Goal: Information Seeking & Learning: Check status

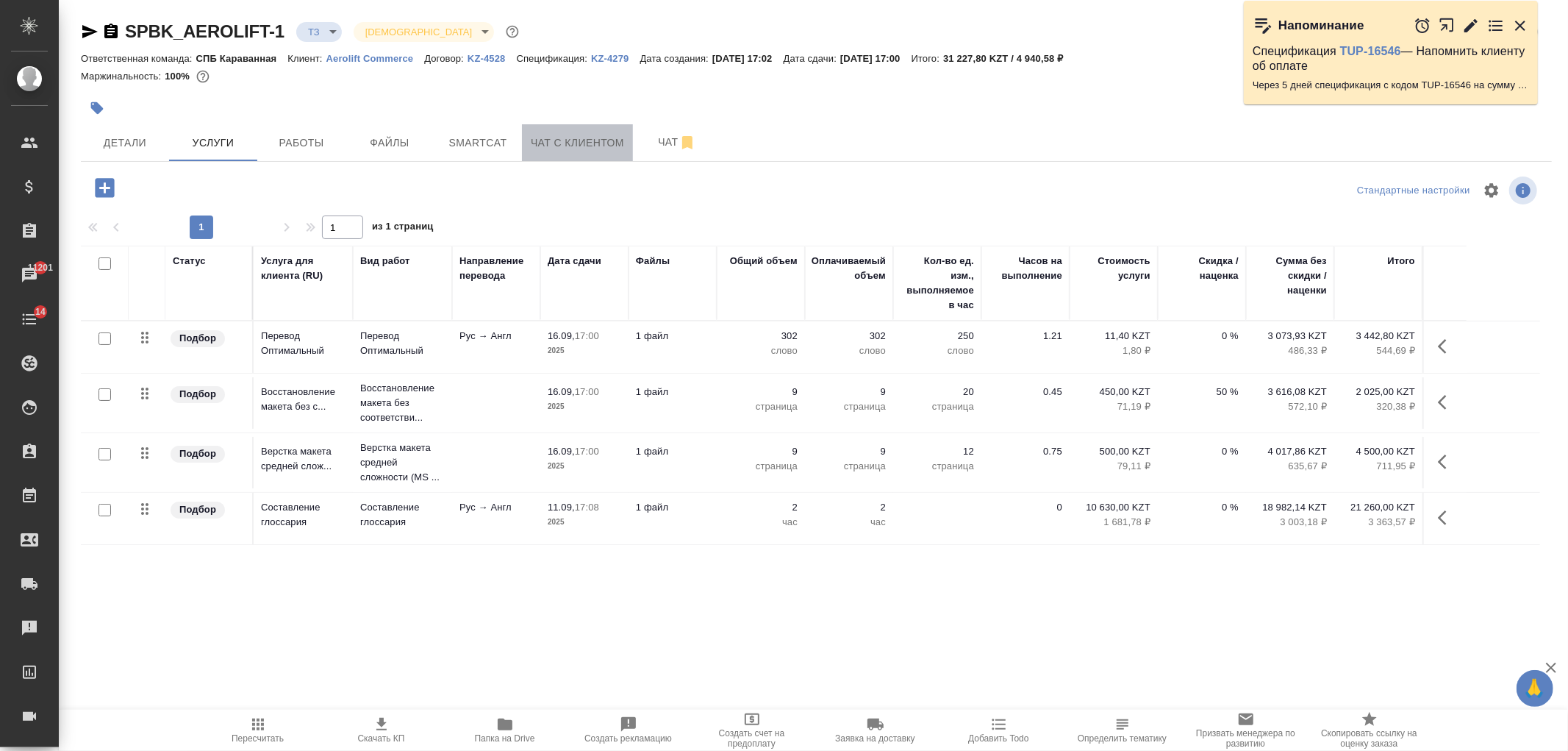
click at [556, 136] on span "Чат с клиентом" at bounding box center [577, 143] width 94 height 19
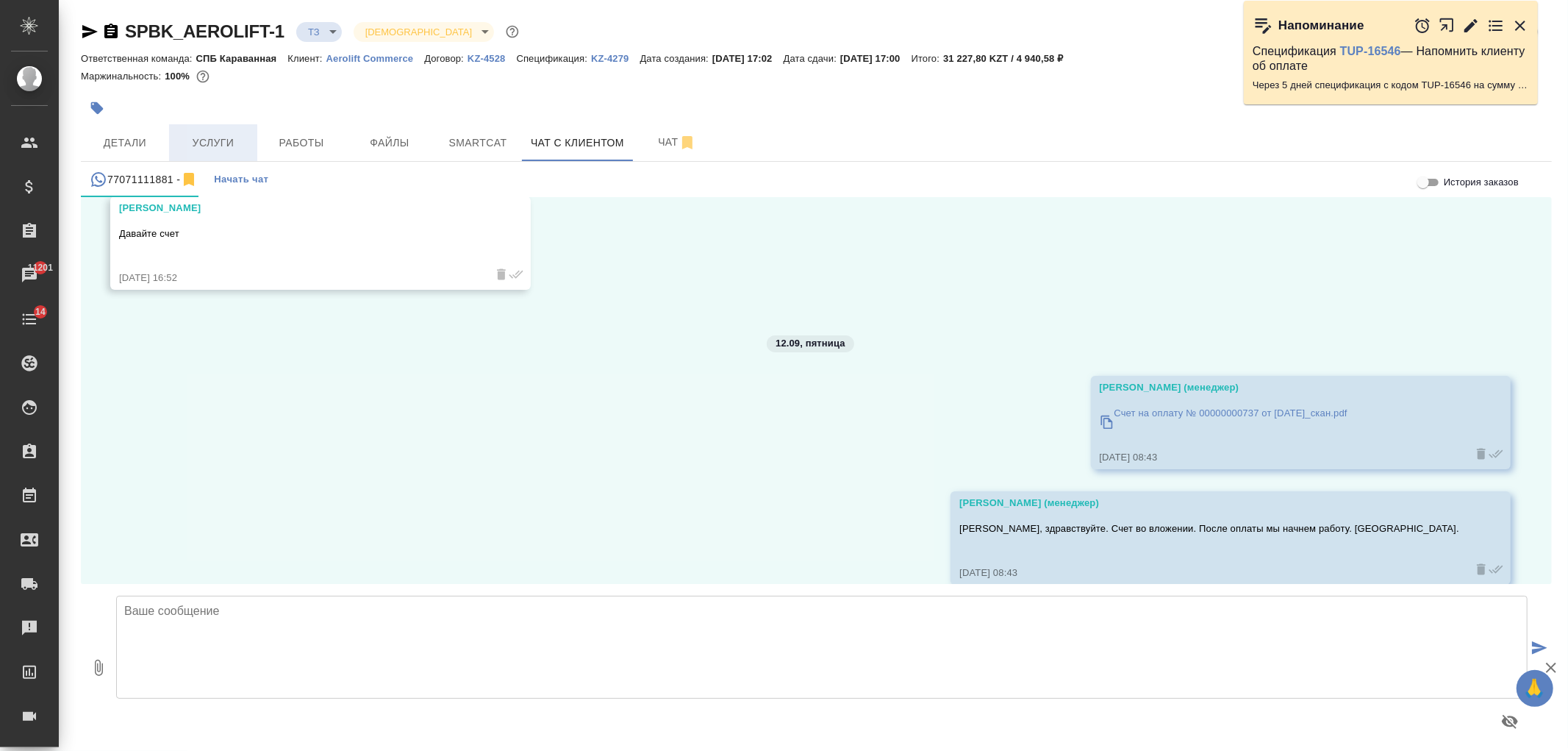
scroll to position [8273, 0]
click at [196, 136] on span "Услуги" at bounding box center [212, 143] width 70 height 19
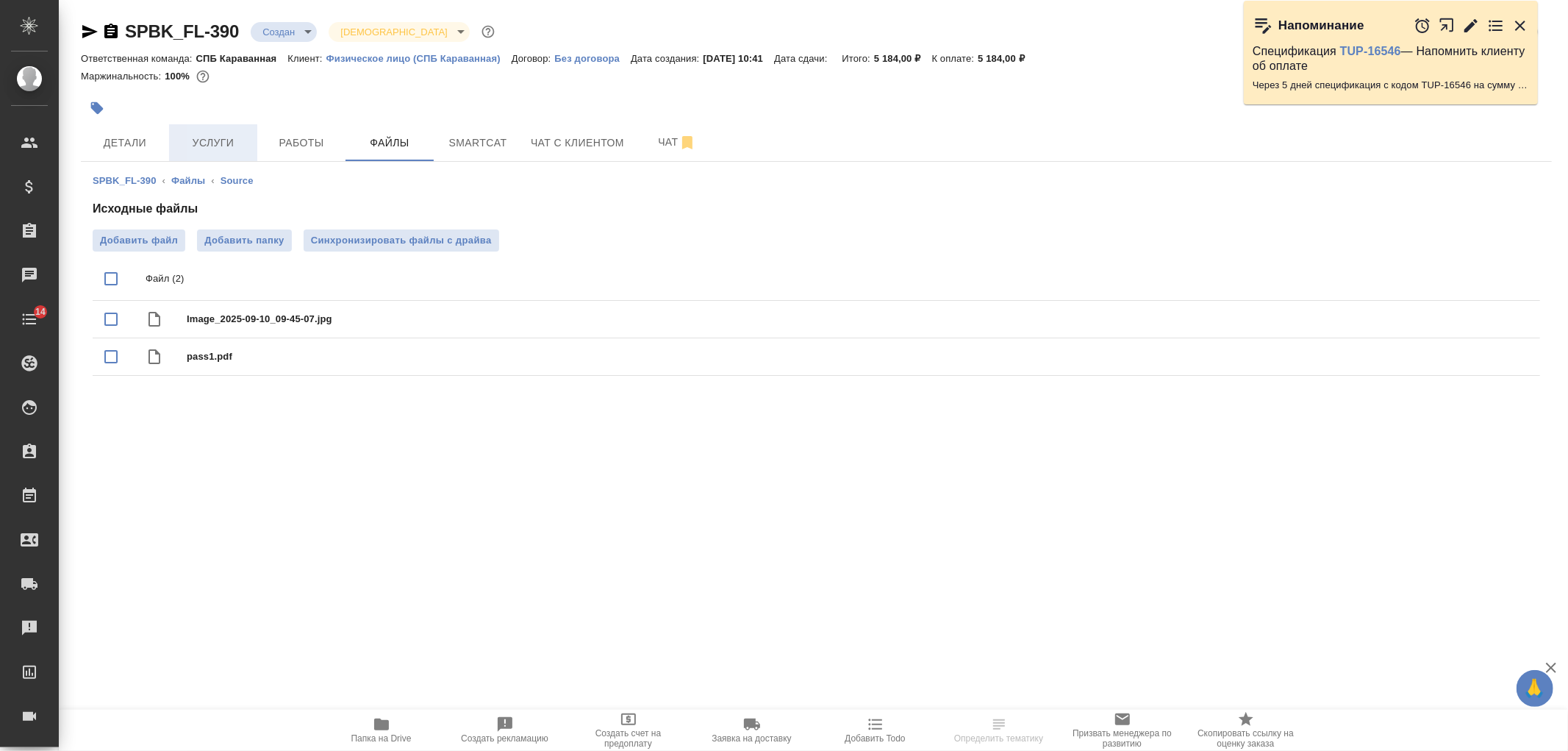
click at [224, 145] on span "Услуги" at bounding box center [212, 143] width 70 height 19
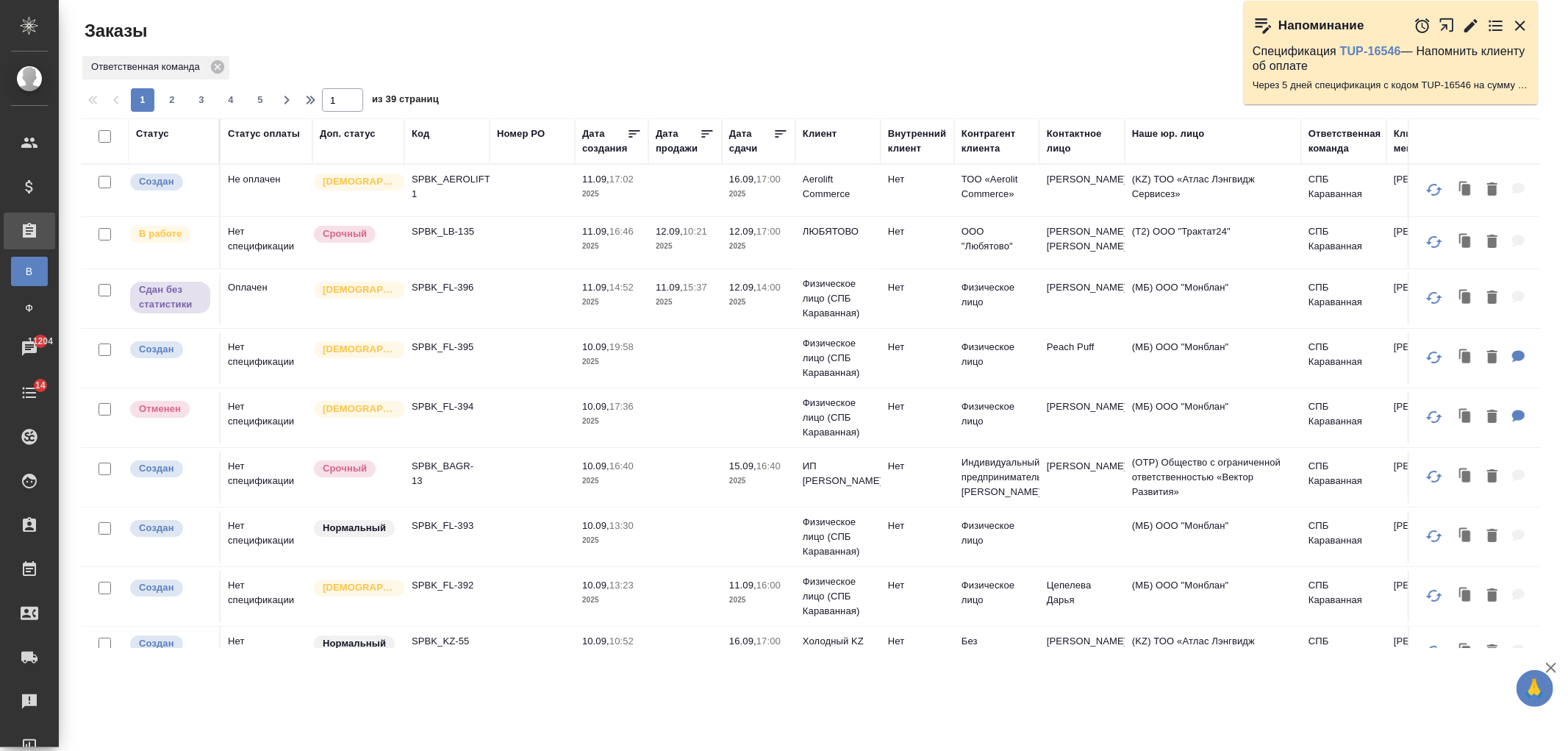
click at [825, 134] on div "Клиент" at bounding box center [820, 134] width 34 height 15
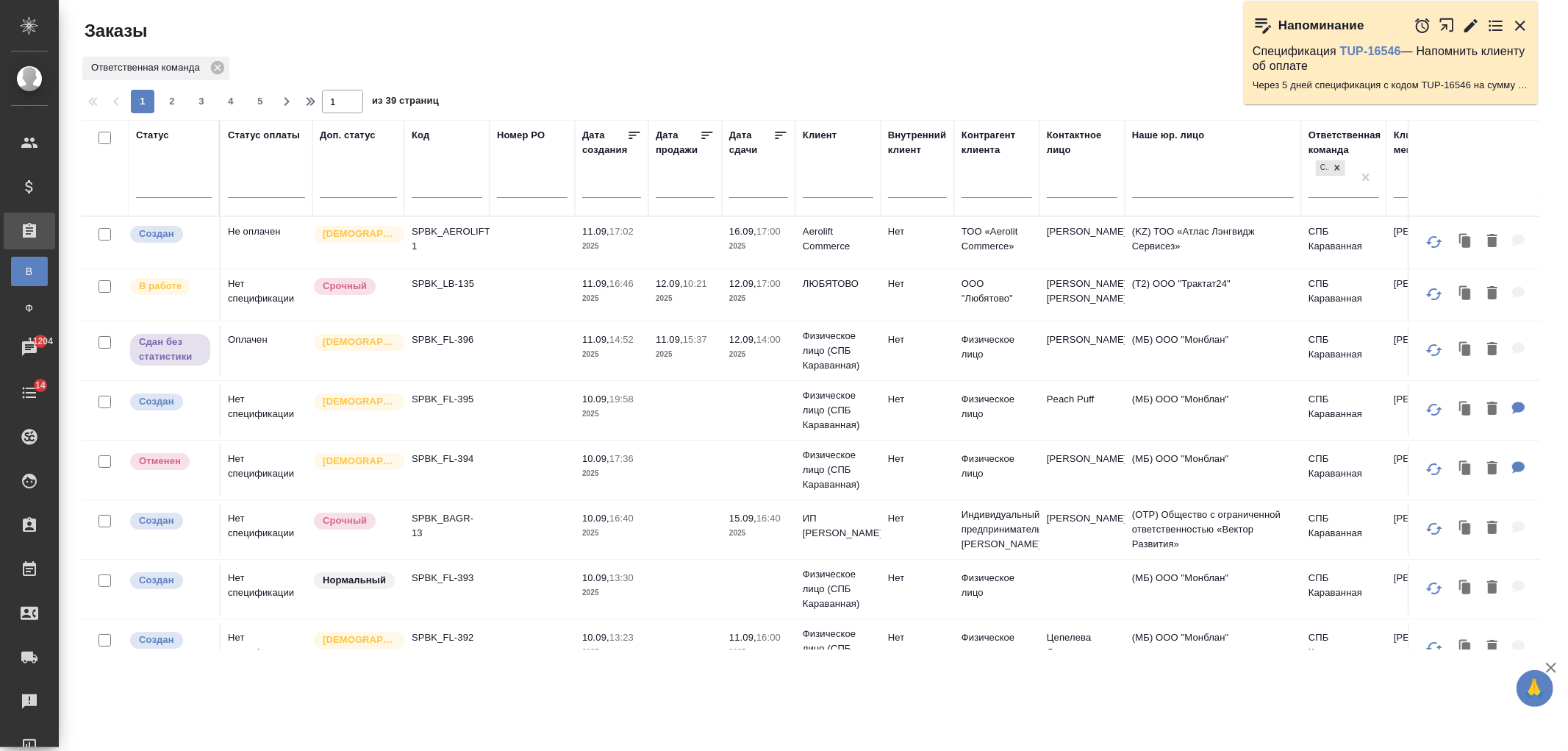
click at [832, 193] on input "text" at bounding box center [837, 187] width 70 height 19
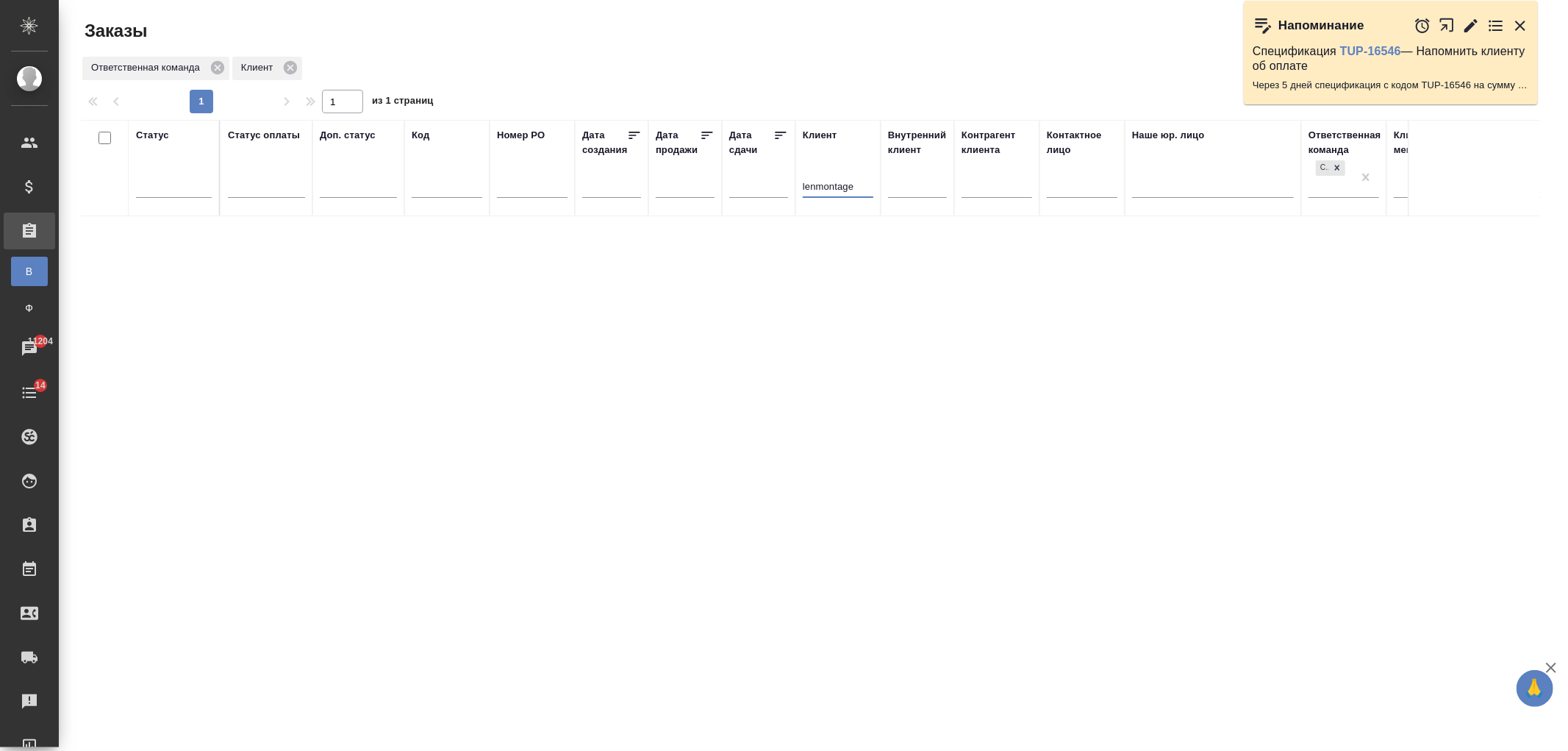
drag, startPoint x: 857, startPoint y: 183, endPoint x: 726, endPoint y: 179, distance: 131.1
click at [726, 179] on tr "Статус Статус оплаты Доп. статус Код Номер PO Дата создания Дата продажи Дата с…" at bounding box center [1311, 167] width 2461 height 96
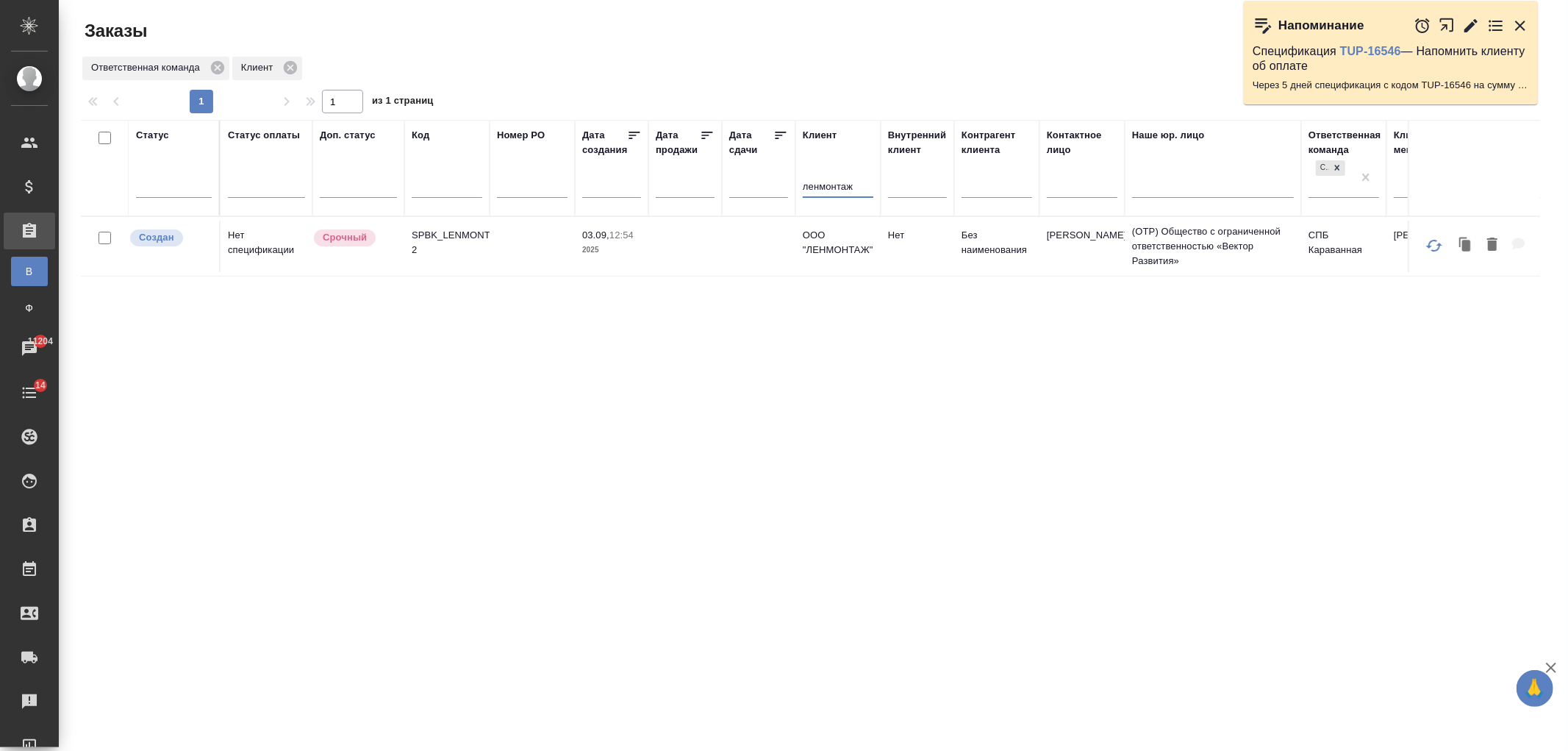
type input "ленмонтаж"
click at [791, 235] on td at bounding box center [758, 246] width 73 height 52
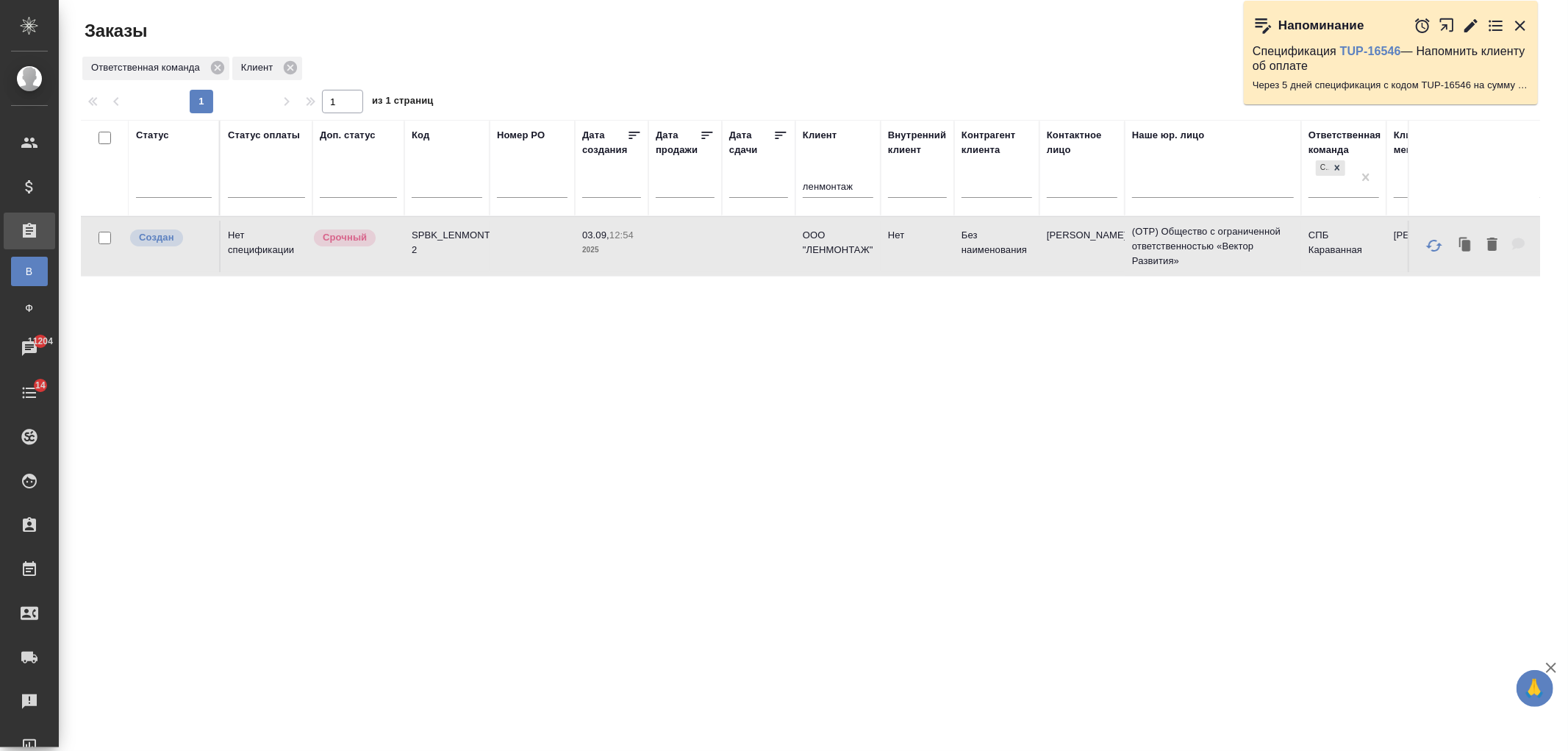
click at [791, 235] on td at bounding box center [758, 246] width 73 height 52
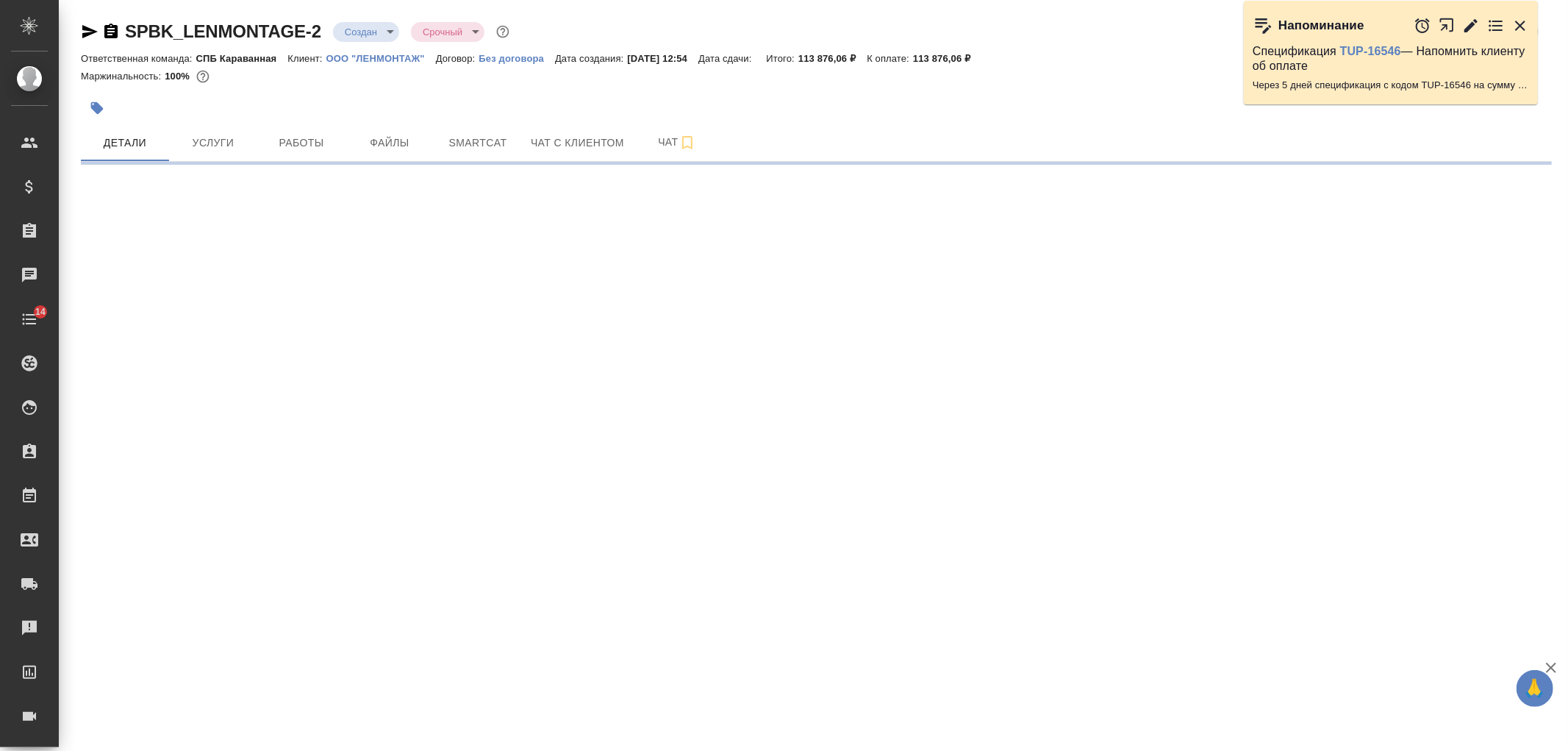
select select "RU"
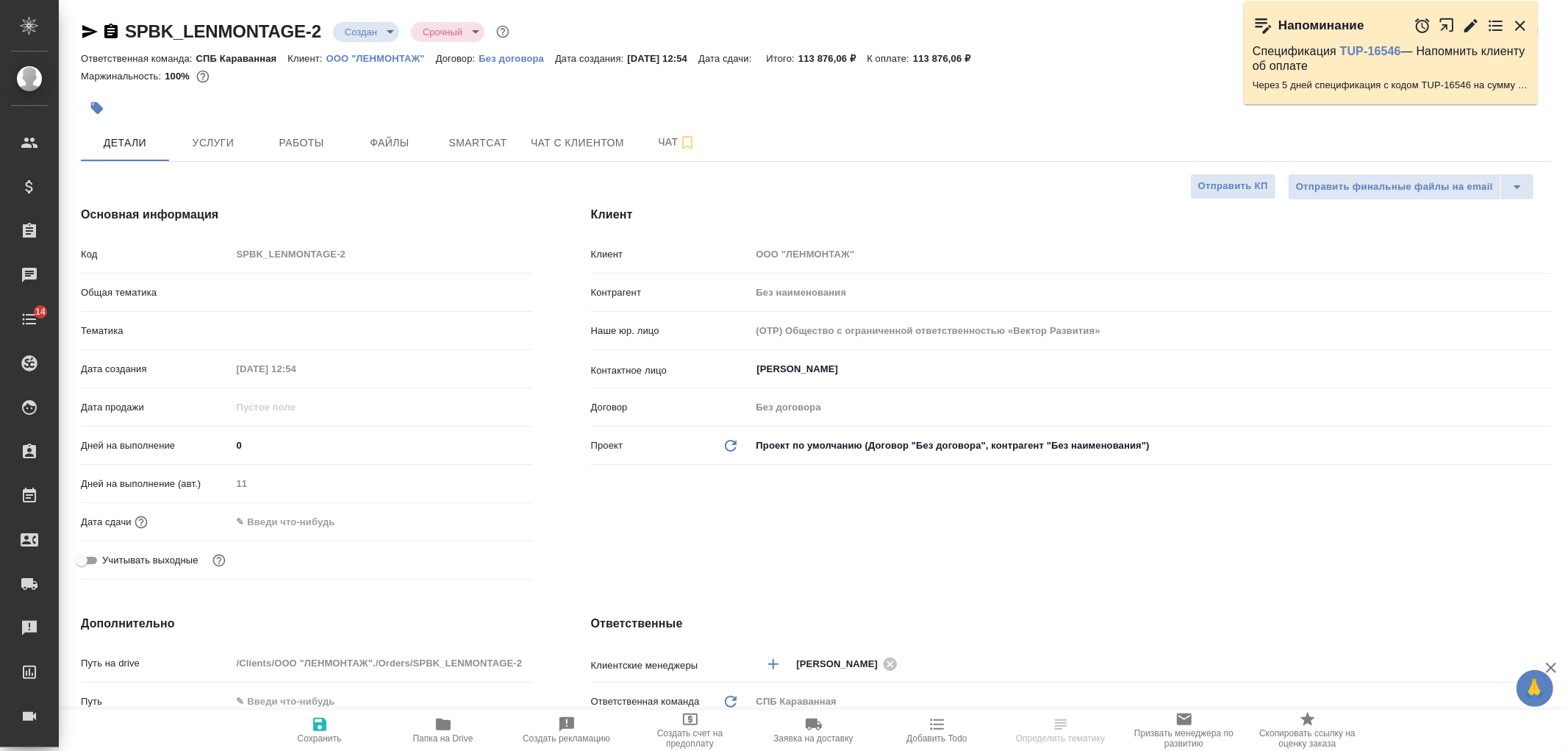
type textarea "x"
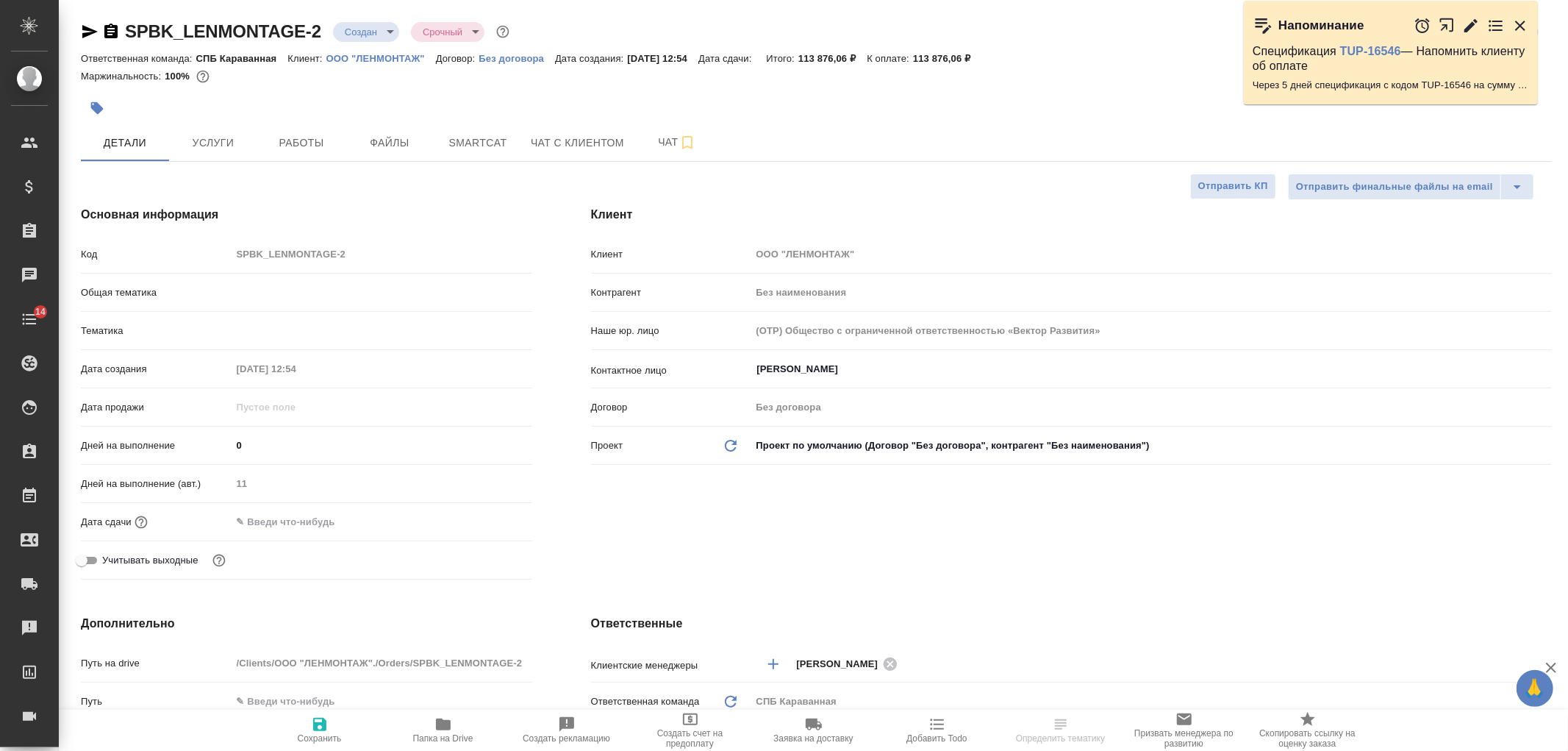
type textarea "x"
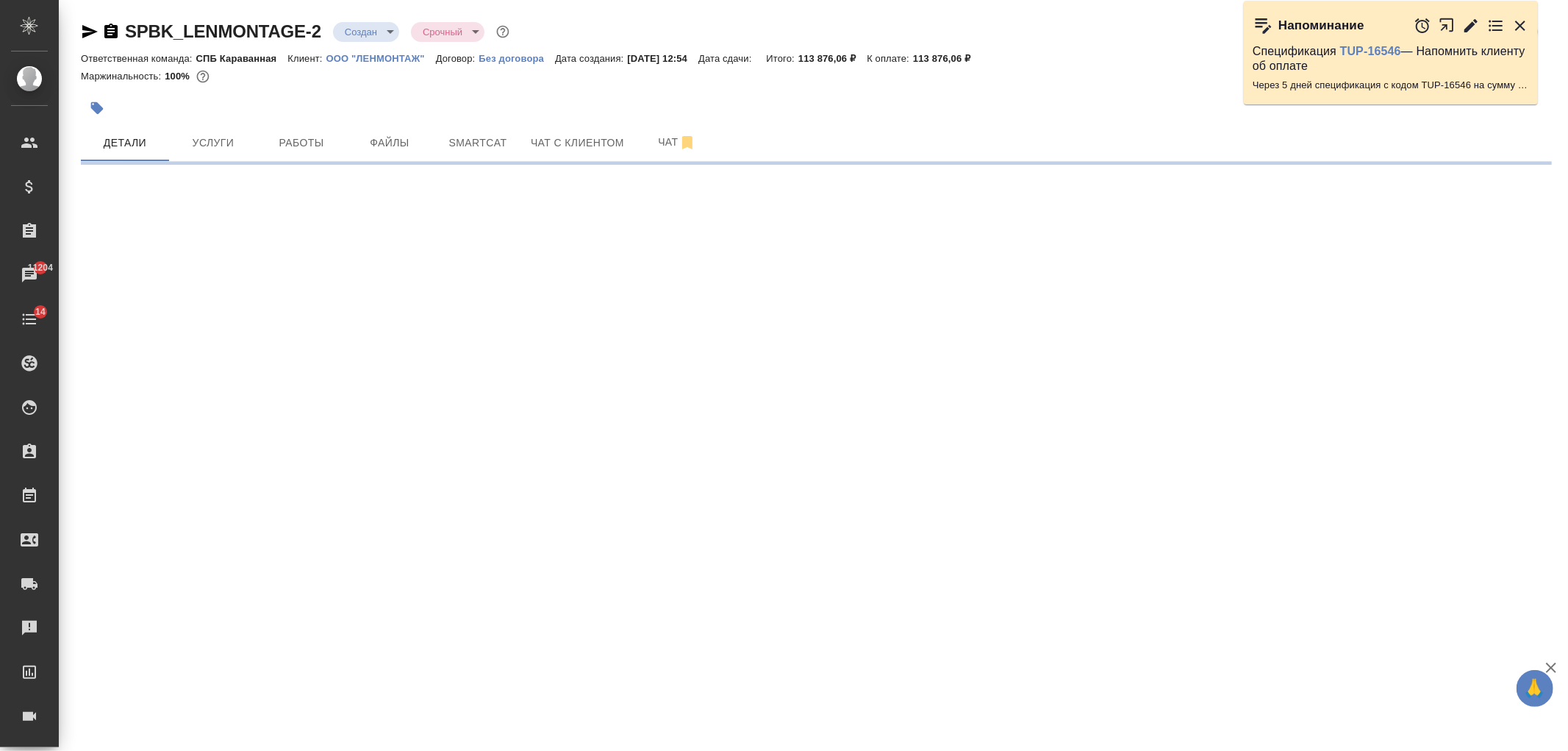
select select "RU"
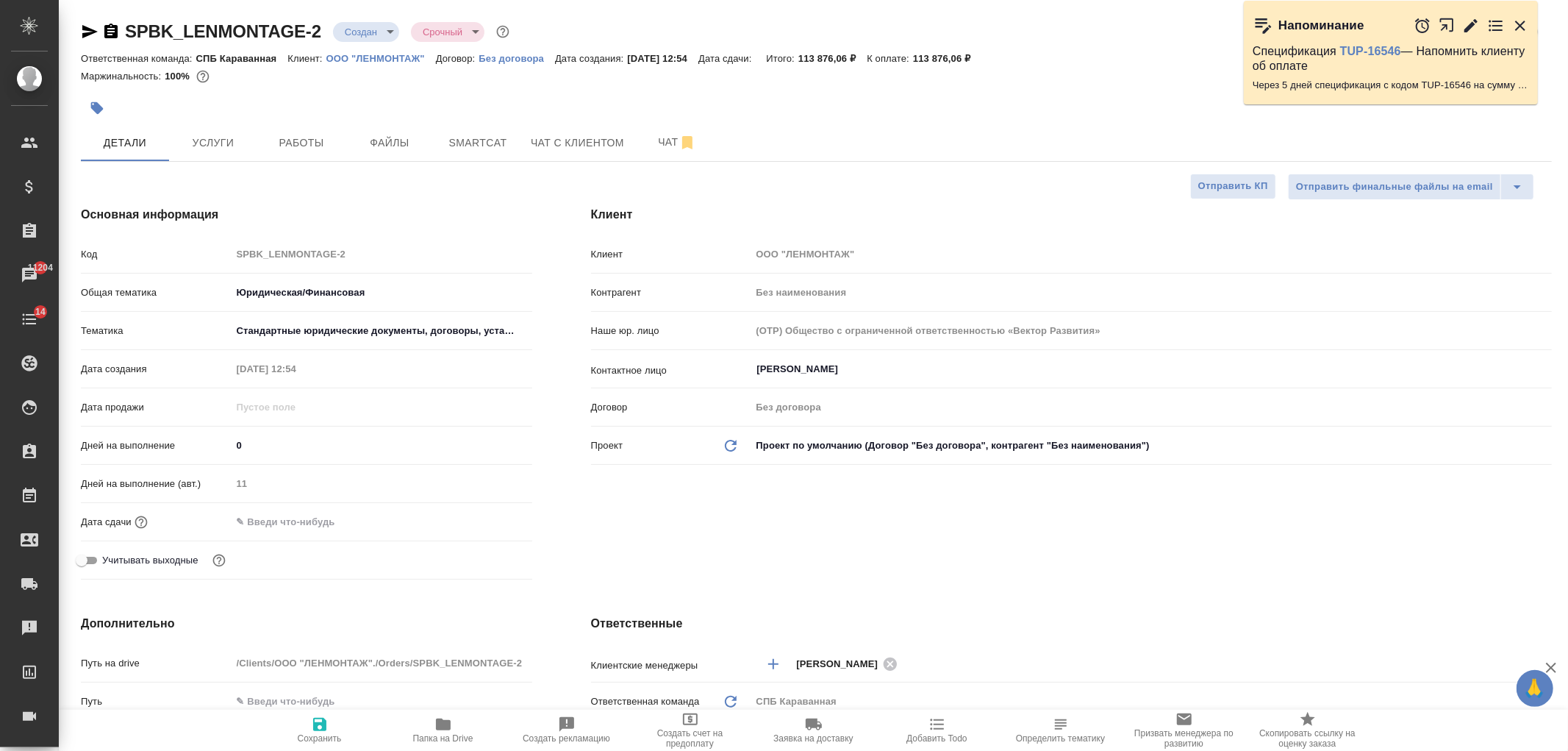
type textarea "x"
click at [398, 61] on p "ООО "ЛЕНМОНТАЖ"" at bounding box center [381, 59] width 110 height 11
type textarea "x"
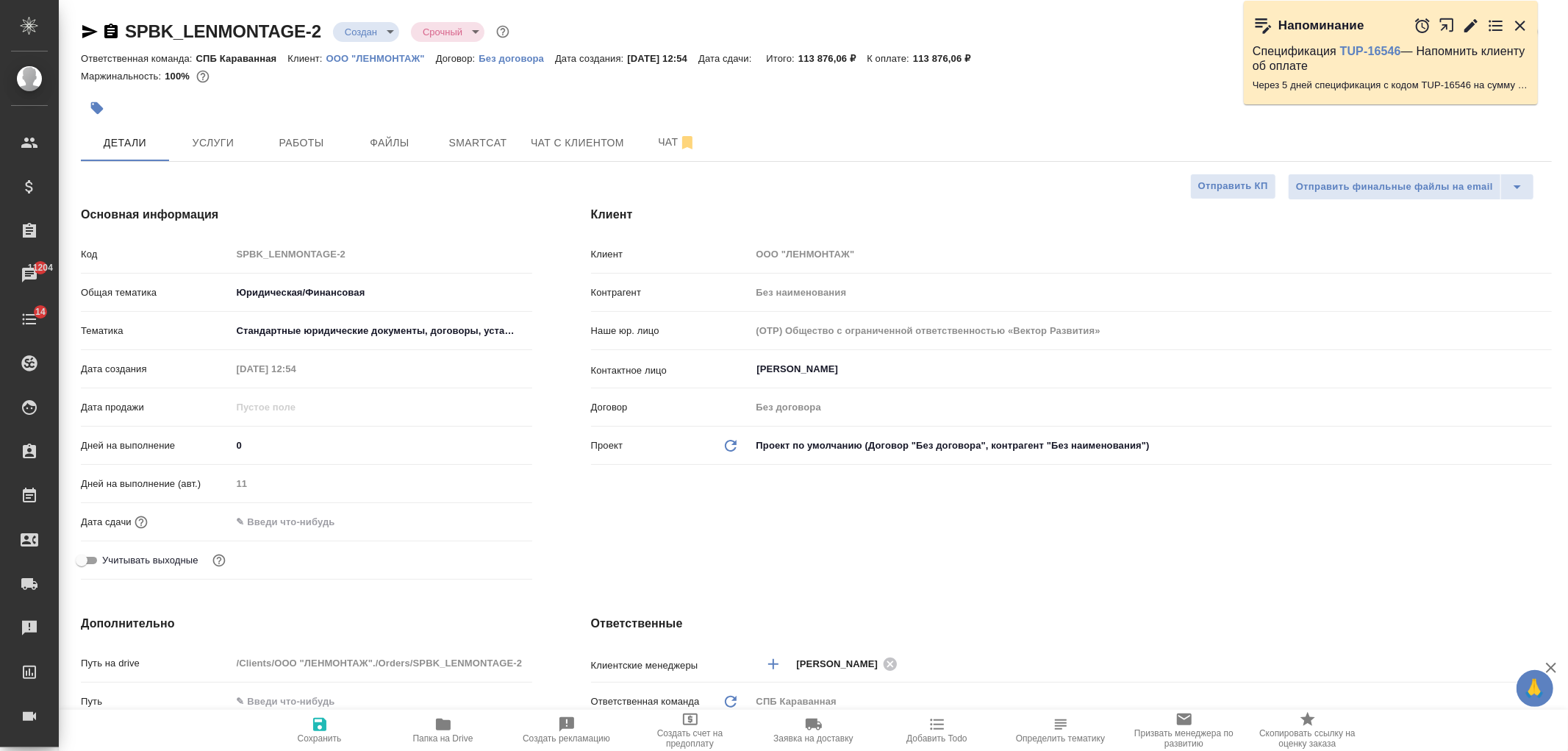
type textarea "x"
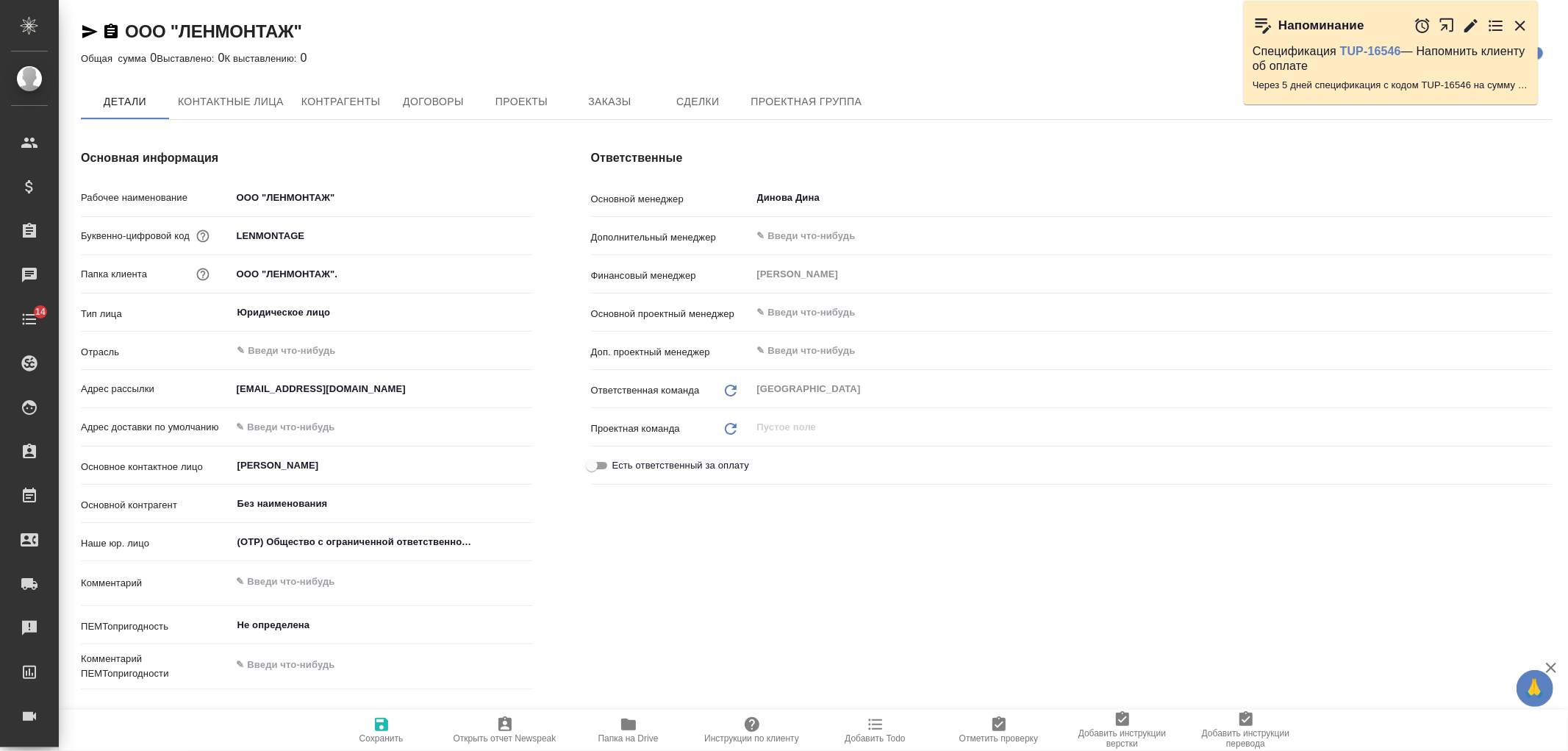
type textarea "x"
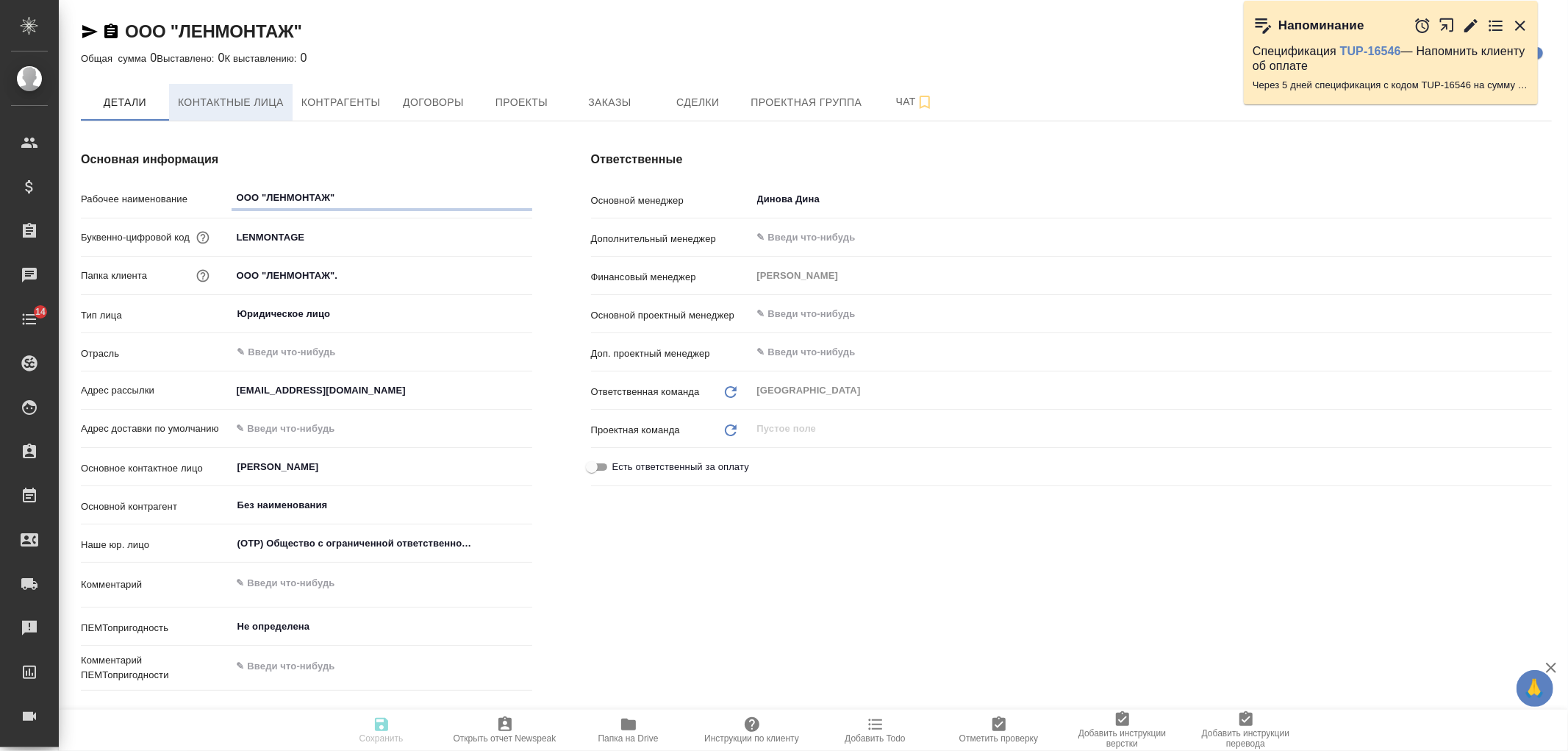
type textarea "x"
click at [610, 97] on span "Заказы" at bounding box center [609, 103] width 70 height 19
type textarea "x"
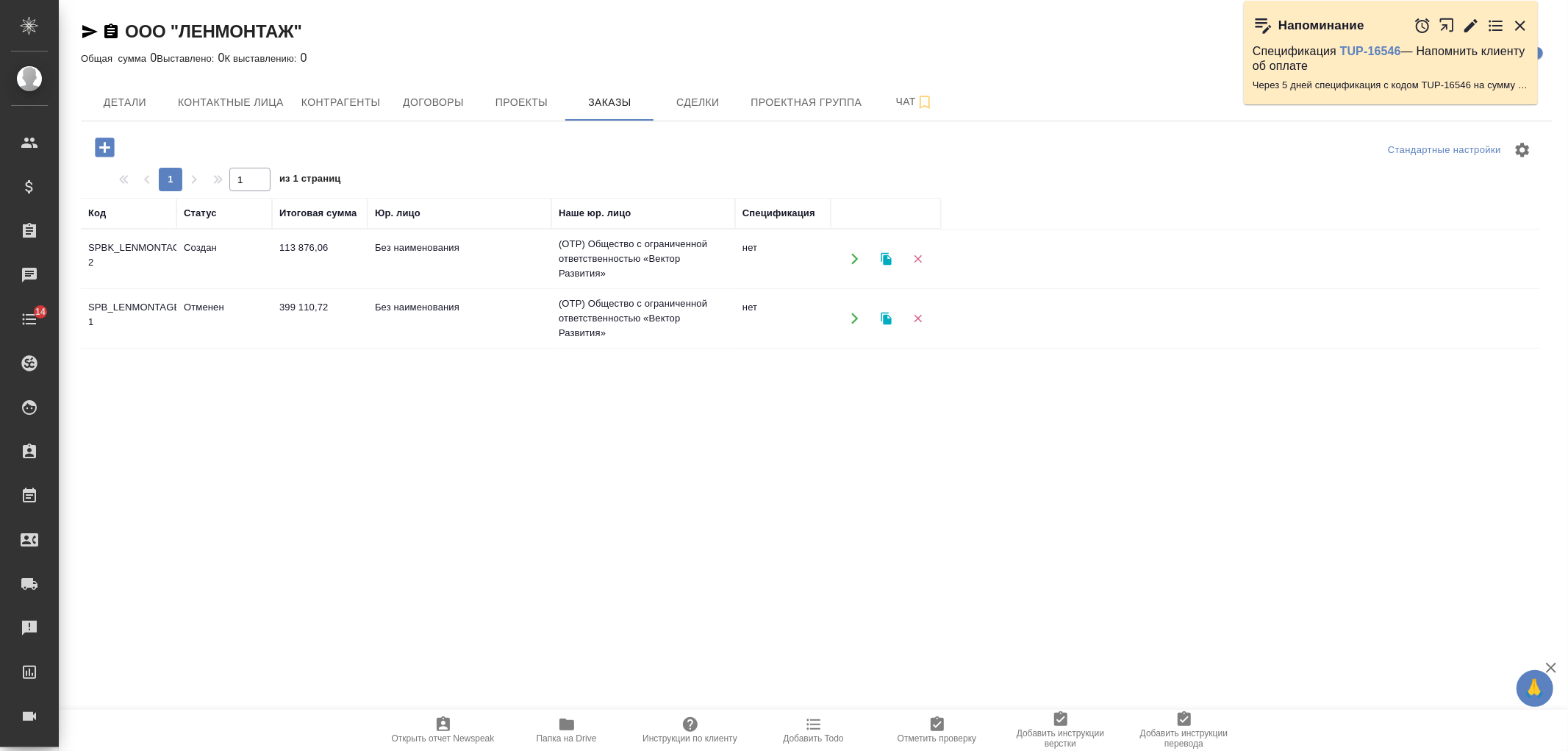
click at [456, 306] on td "Без наименования" at bounding box center [459, 318] width 184 height 52
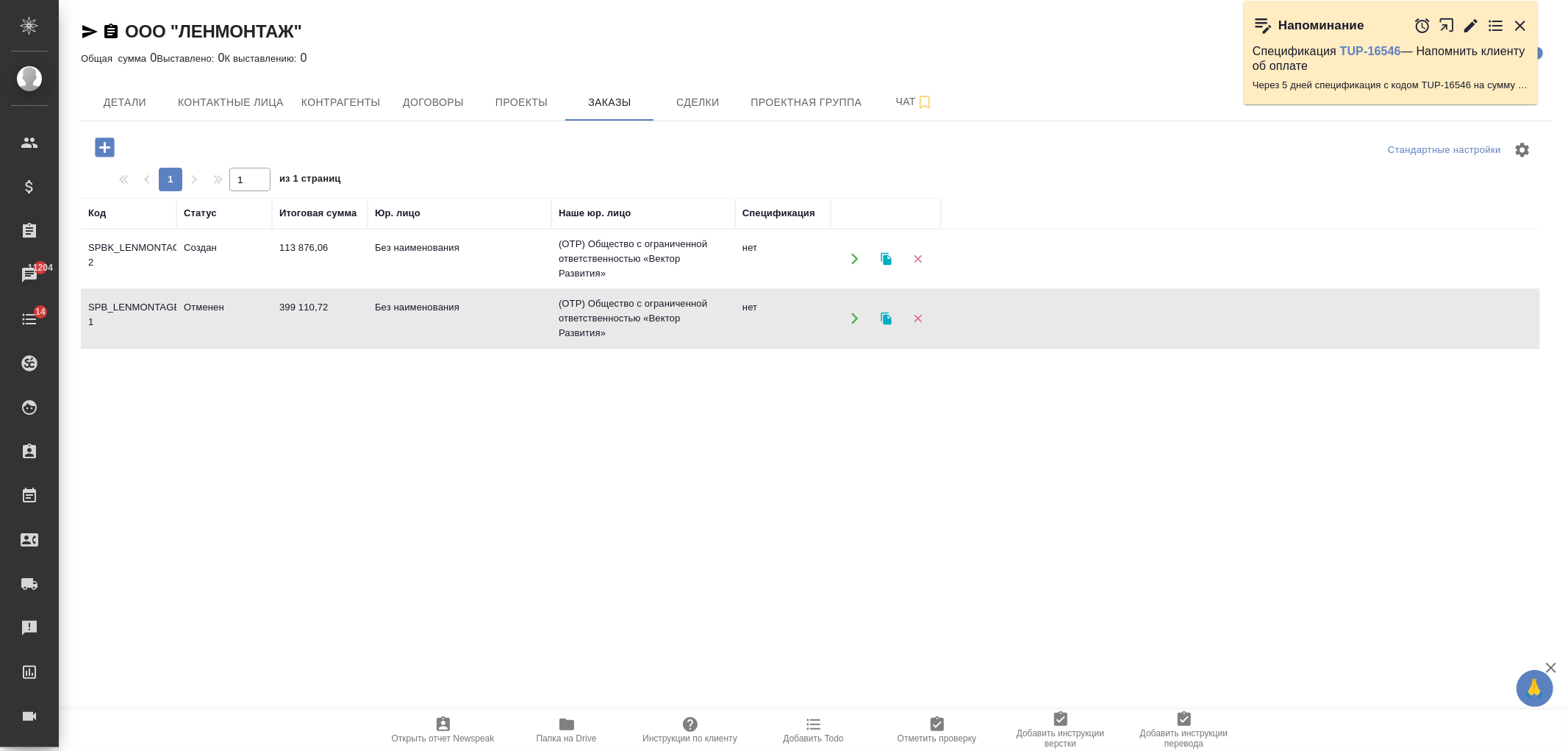
click at [456, 306] on td "Без наименования" at bounding box center [459, 318] width 184 height 52
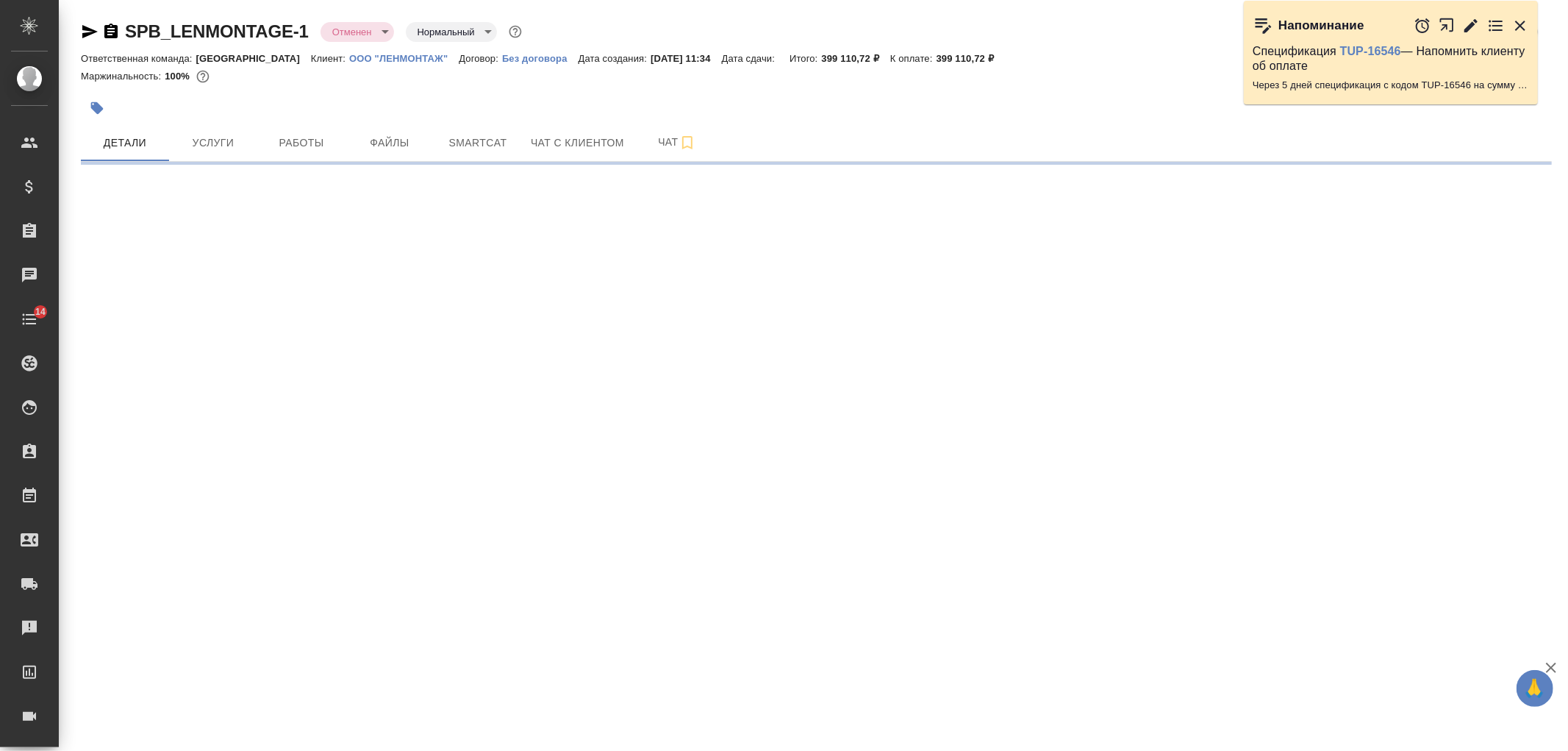
select select "RU"
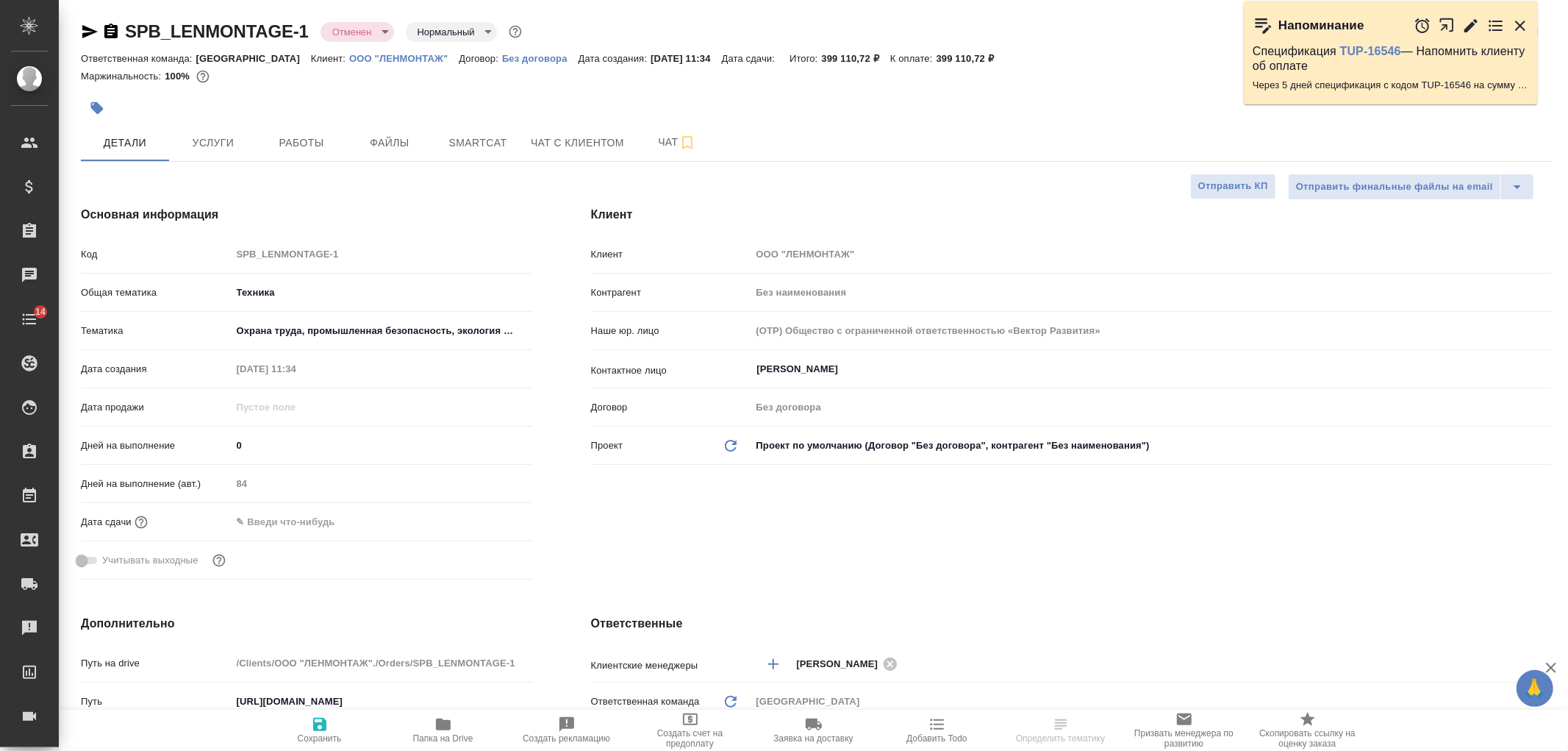
type textarea "x"
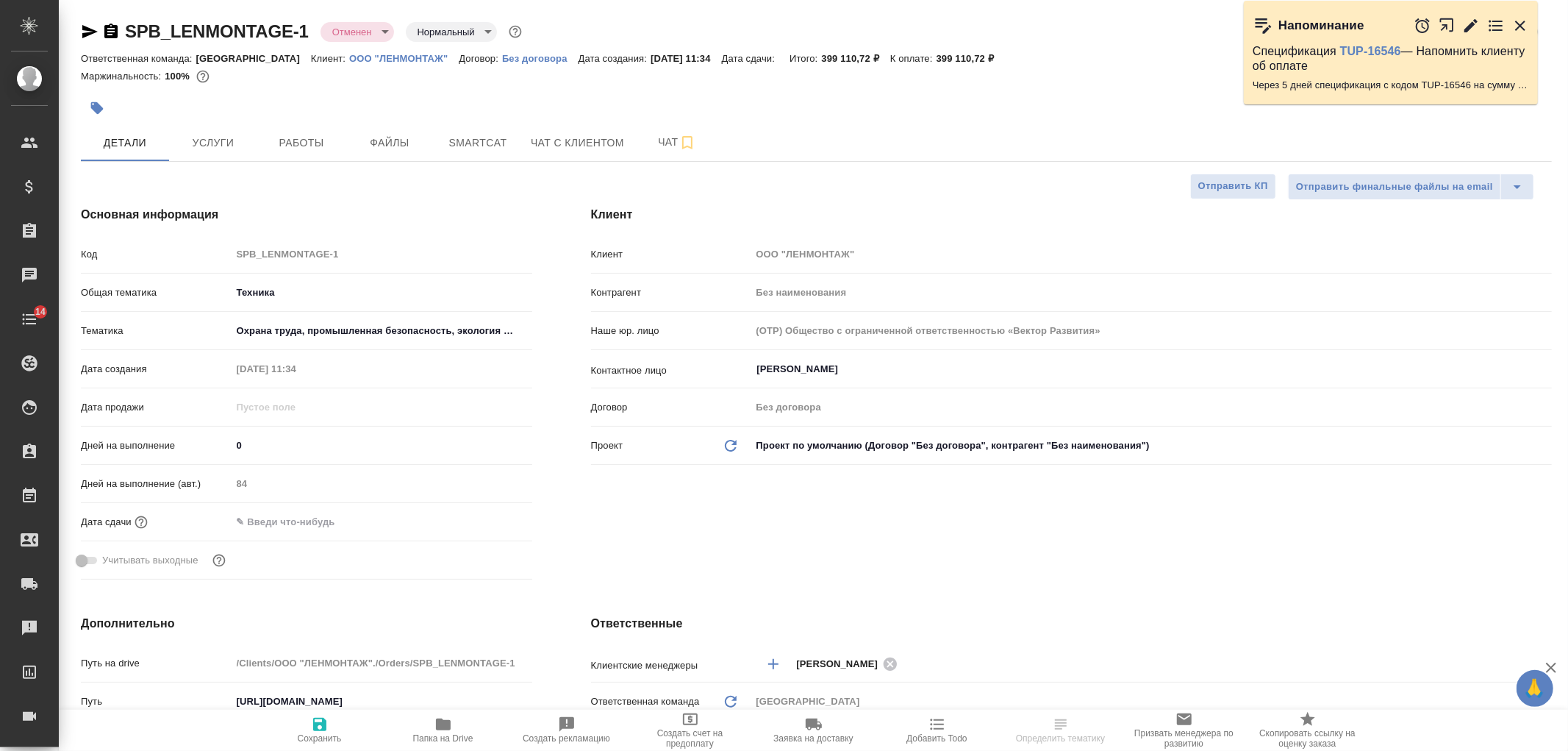
type textarea "x"
click at [376, 20] on div "SPB_LENMONTAGE-1 Отменен cancelled Нормальный normal" at bounding box center [303, 31] width 444 height 23
click at [382, 27] on body "🙏 .cls-1 fill:#fff; AWATERA [PERSON_NAME] Спецификации Заказы 11204 Чаты 14 Tod…" at bounding box center [784, 376] width 1568 height 751
click at [844, 172] on div at bounding box center [784, 376] width 1568 height 751
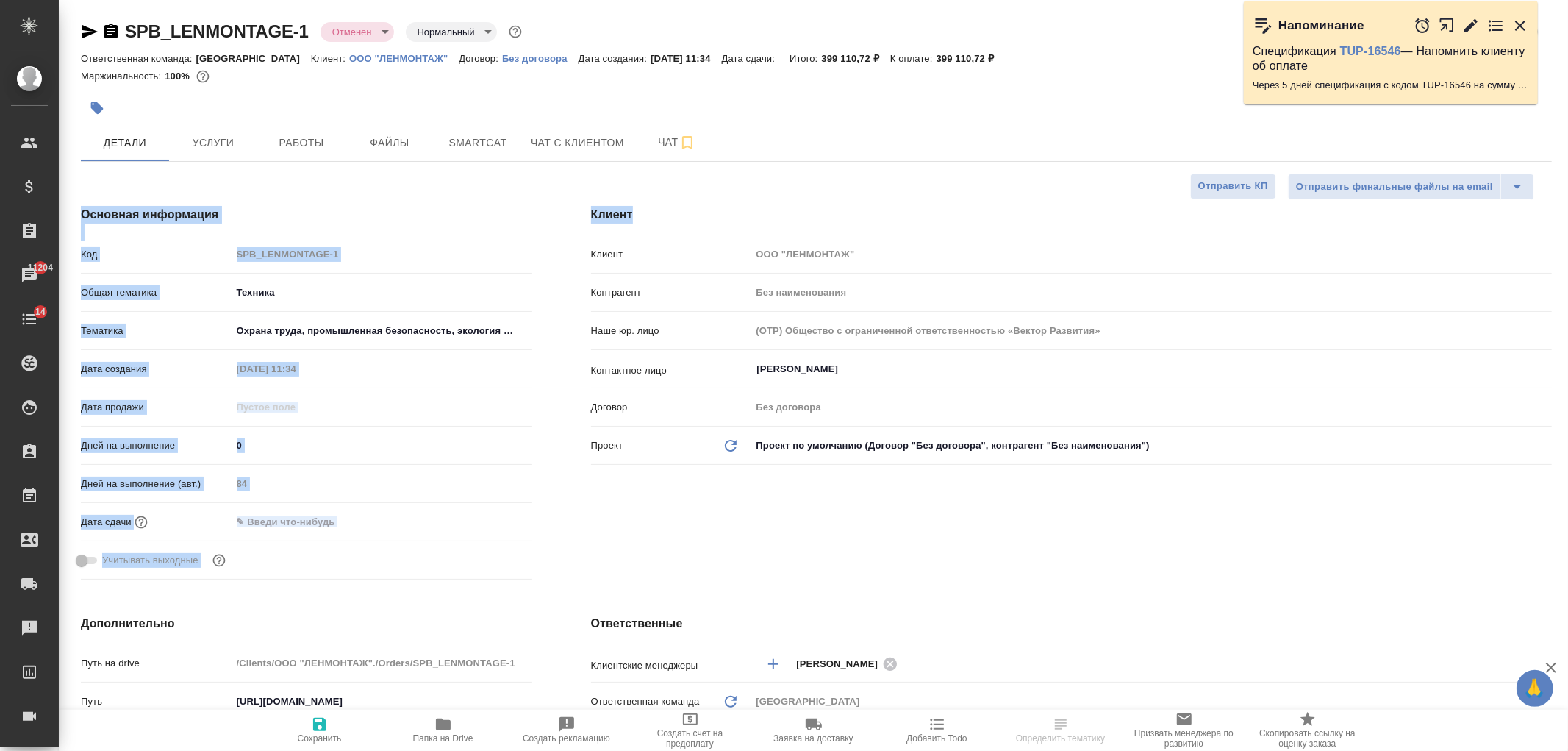
drag, startPoint x: 1567, startPoint y: 169, endPoint x: 1563, endPoint y: 230, distance: 61.1
click at [1567, 223] on div "SPB_LENMONTAGE-1 Отменен cancelled Нормальный normal Кратко детали заказа Ответ…" at bounding box center [813, 741] width 1509 height 1481
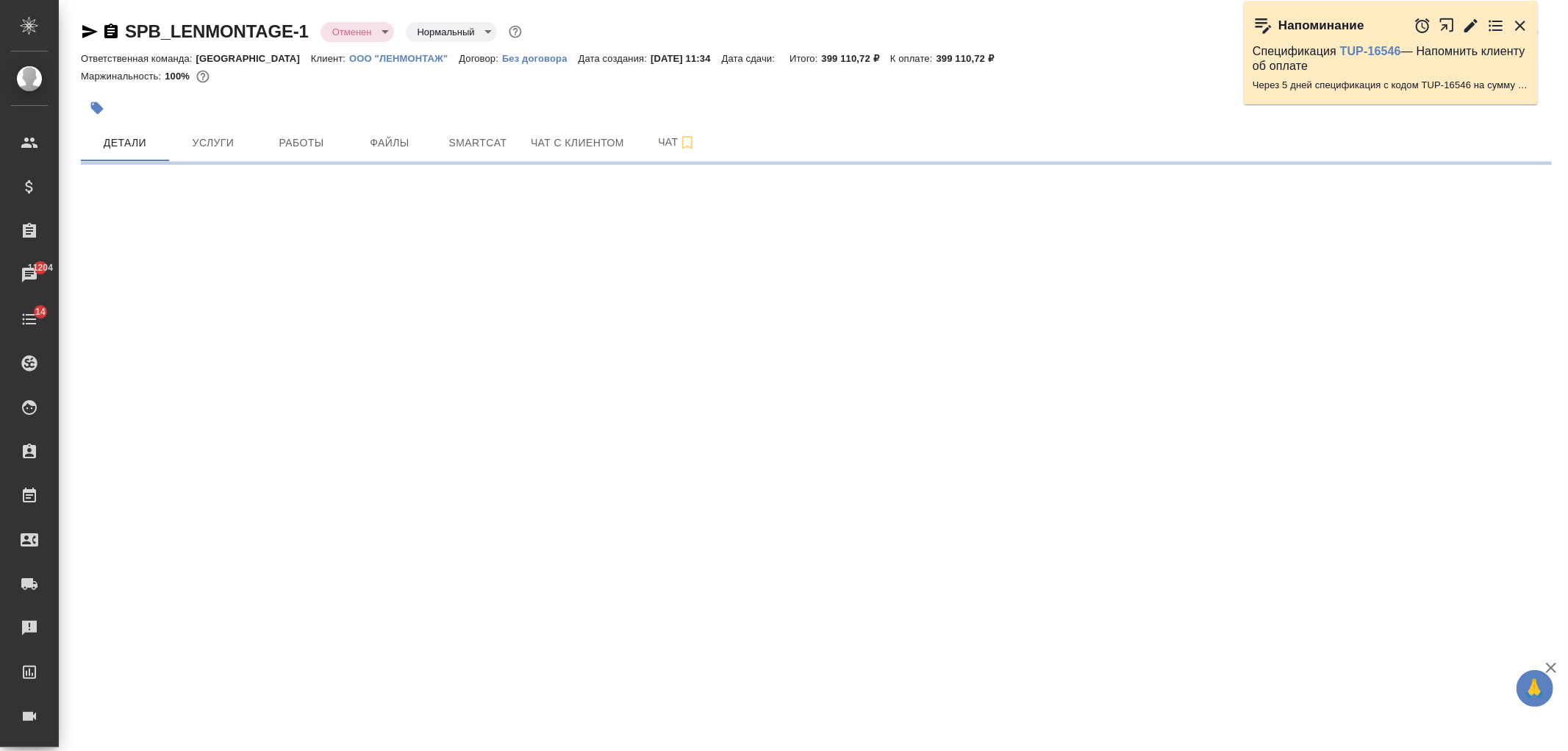
click at [849, 576] on div ".cls-1 fill:#fff; AWATERA [PERSON_NAME] Спецификации Заказы 11204 Чаты 14 Todo …" at bounding box center [784, 376] width 1568 height 751
select select "RU"
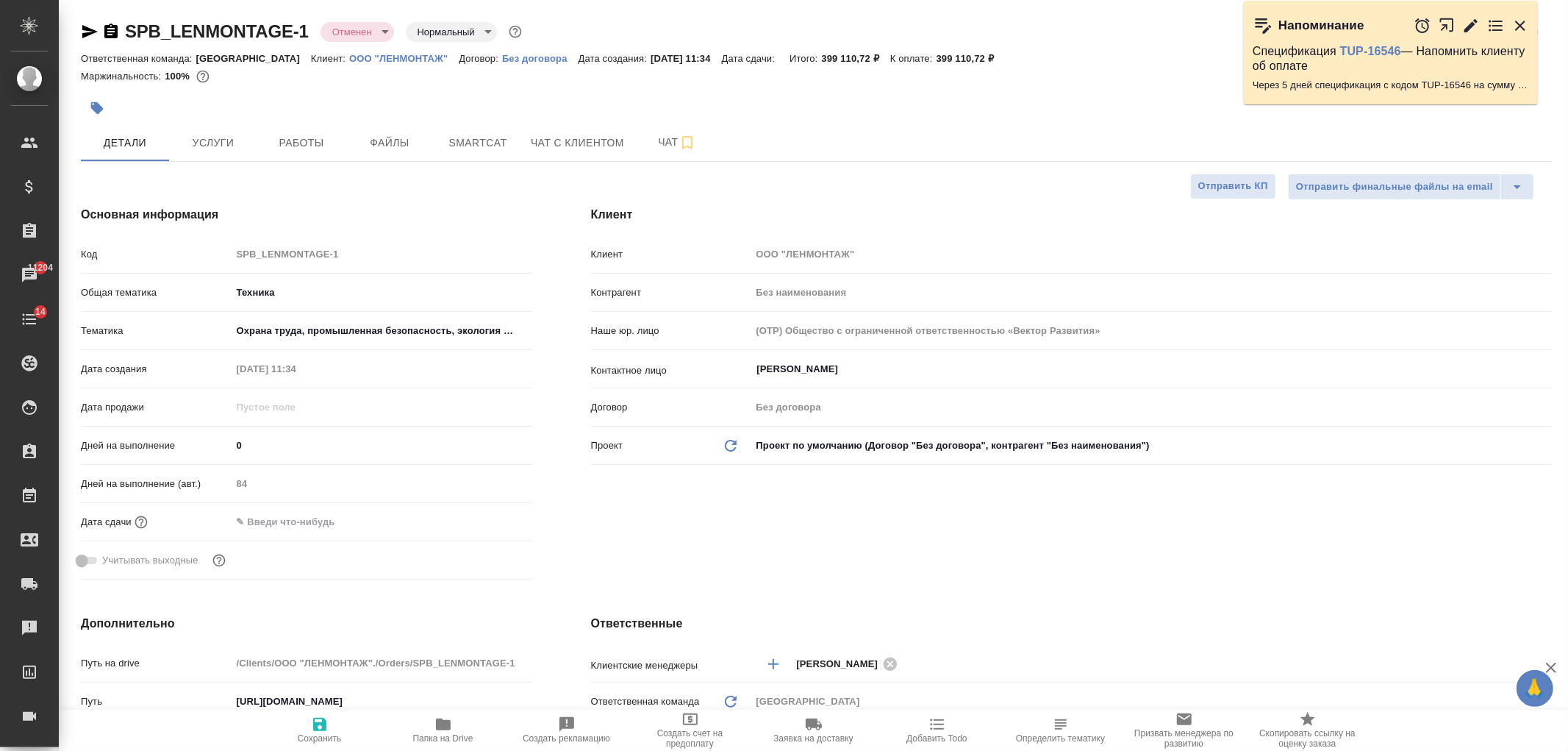
type textarea "x"
click at [849, 576] on div "Клиент Клиент ООО "ЛЕНМОНТАЖ" Контрагент Без наименования Наше юр. лицо (OTP) О…" at bounding box center [1071, 395] width 1020 height 438
type textarea "x"
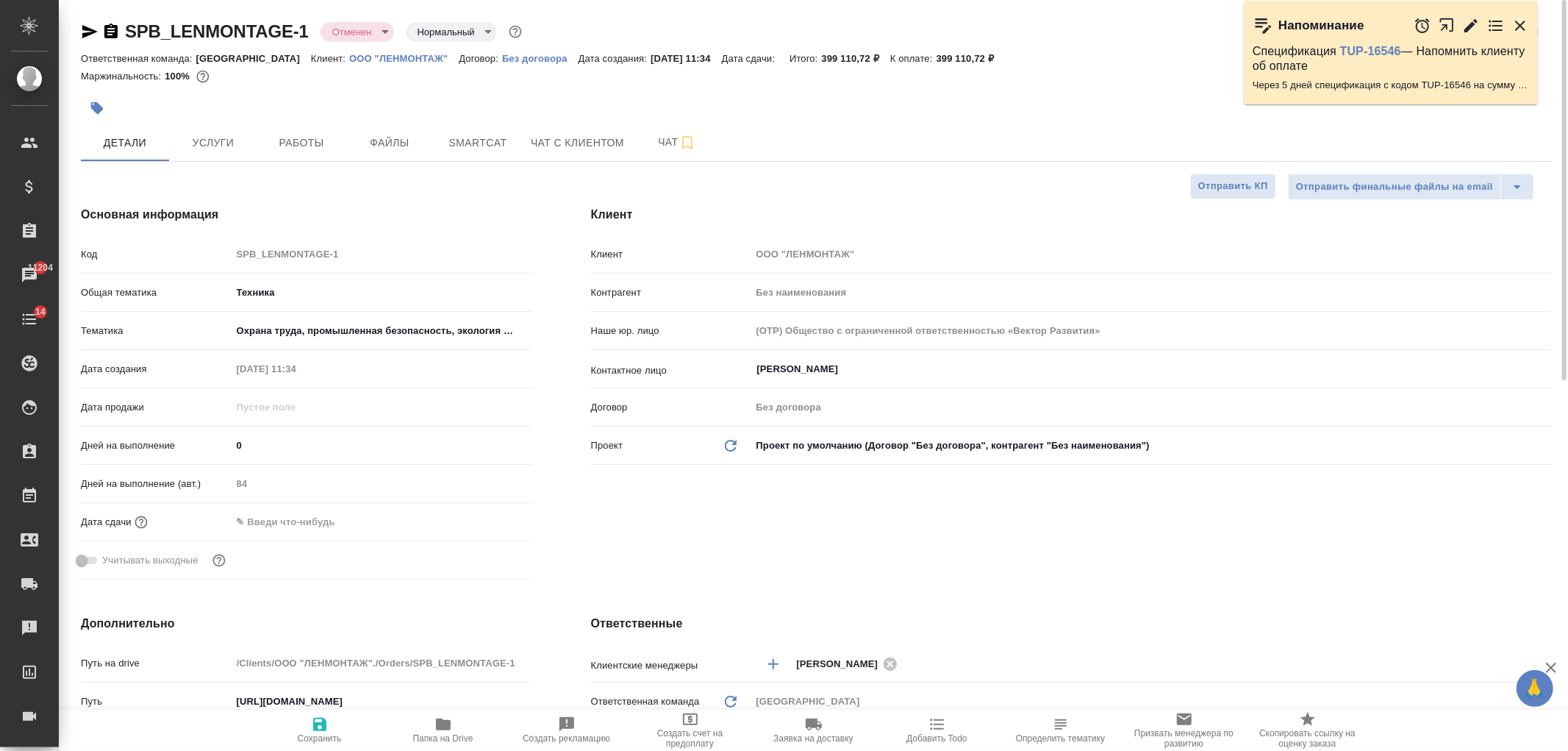
type textarea "x"
